Goal: Check status: Check status

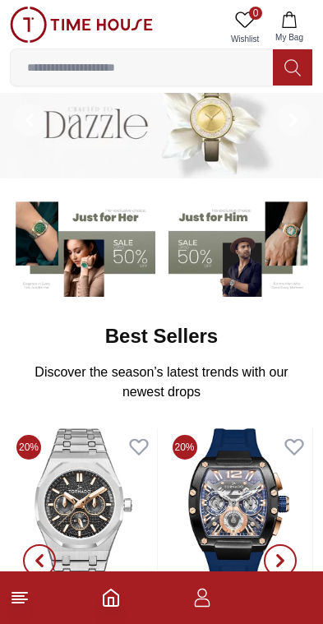
scroll to position [34, 0]
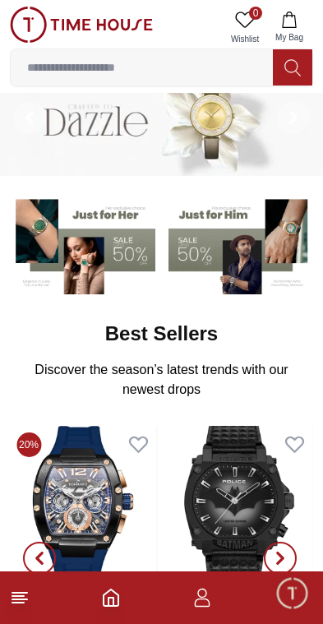
click at [211, 600] on icon "button" at bounding box center [202, 598] width 20 height 20
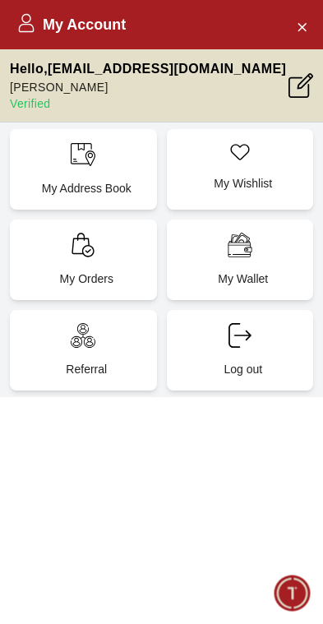
click at [81, 250] on icon at bounding box center [83, 245] width 25 height 25
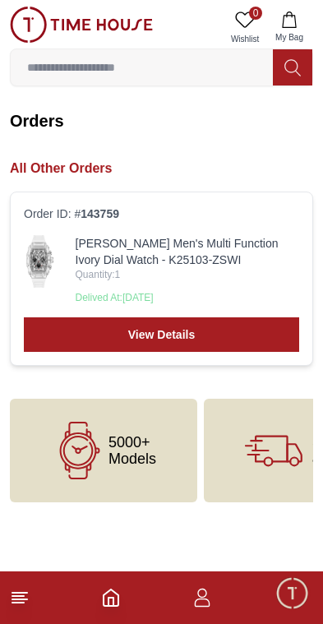
click at [197, 330] on link "View Details" at bounding box center [162, 334] width 276 height 35
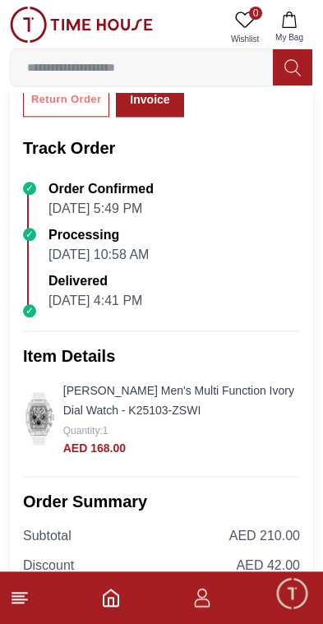
scroll to position [127, 0]
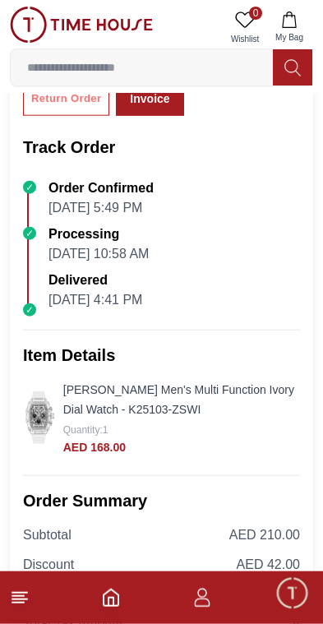
click at [40, 419] on img at bounding box center [40, 417] width 34 height 53
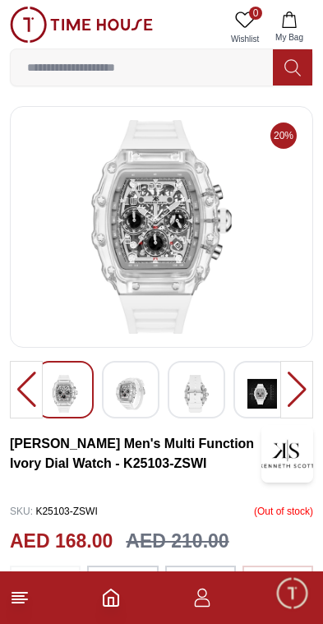
click at [128, 388] on img at bounding box center [131, 394] width 30 height 38
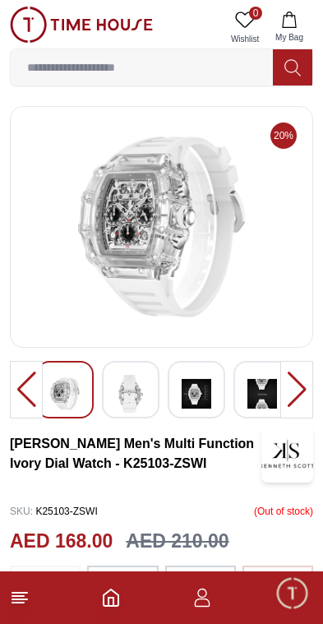
click at [135, 391] on img at bounding box center [131, 394] width 30 height 38
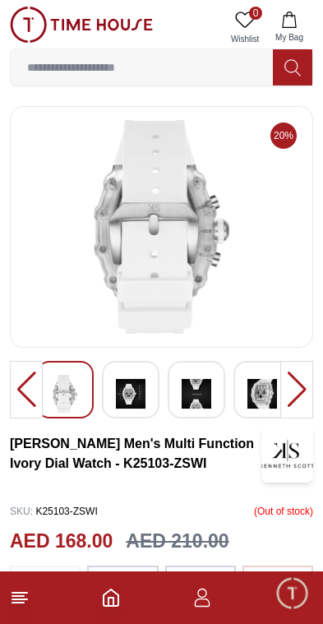
click at [176, 393] on div at bounding box center [197, 390] width 58 height 58
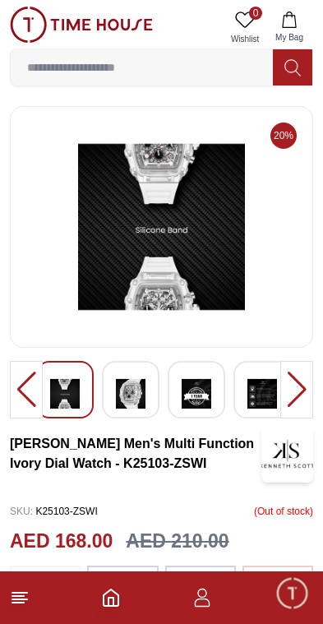
click at [200, 394] on img at bounding box center [197, 394] width 30 height 38
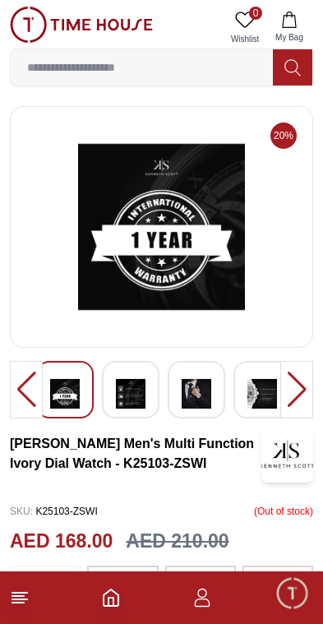
click at [188, 389] on img at bounding box center [197, 394] width 30 height 38
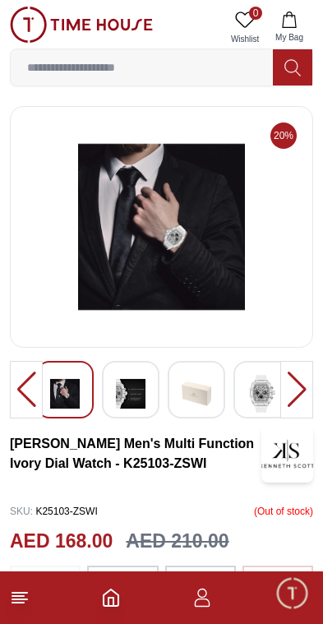
click at [195, 392] on img at bounding box center [197, 394] width 30 height 38
